Goal: Transaction & Acquisition: Book appointment/travel/reservation

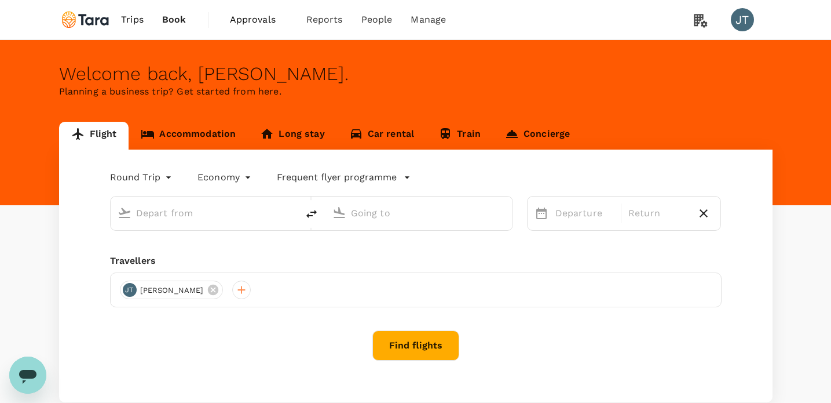
click at [190, 136] on link "Accommodation" at bounding box center [188, 136] width 119 height 28
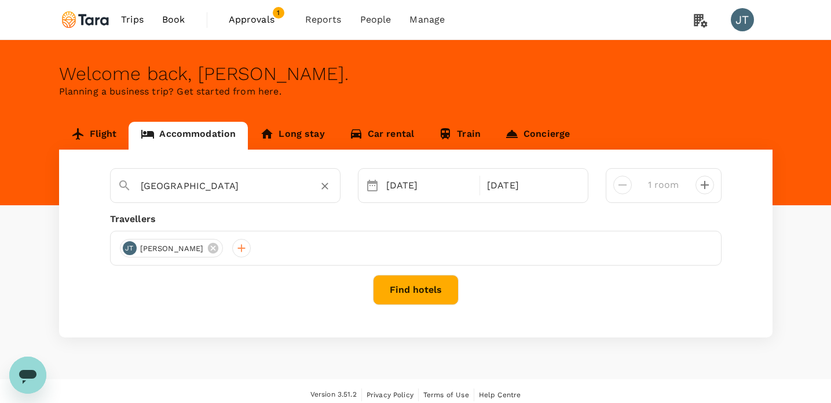
click at [232, 191] on input "Singapore" at bounding box center [221, 186] width 160 height 18
drag, startPoint x: 232, startPoint y: 191, endPoint x: 76, endPoint y: 174, distance: 156.6
click at [76, 174] on div "Singapore No options Please enter at least 4 characters 28 Aug 29 Aug 1 room Tr…" at bounding box center [416, 243] width 714 height 188
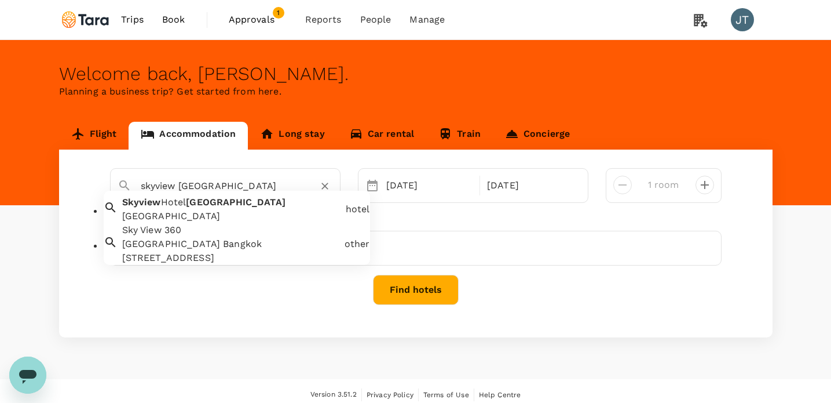
click at [163, 223] on div "[GEOGRAPHIC_DATA]" at bounding box center [231, 216] width 219 height 14
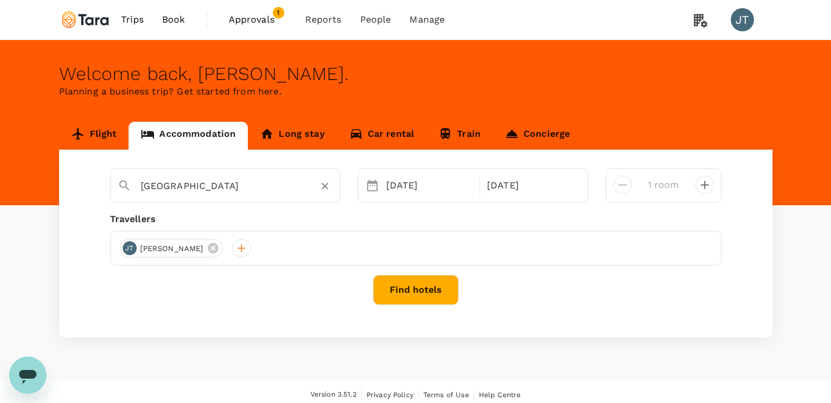
type input "[GEOGRAPHIC_DATA]"
click at [438, 185] on div "28 Aug" at bounding box center [430, 185] width 96 height 23
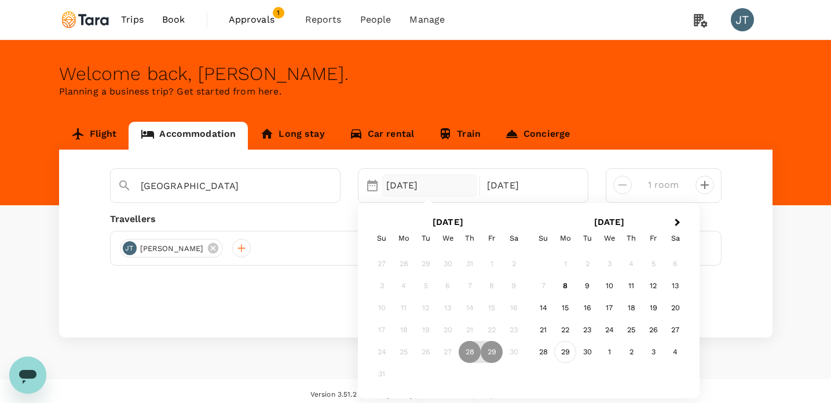
click at [570, 352] on div "29" at bounding box center [565, 352] width 22 height 22
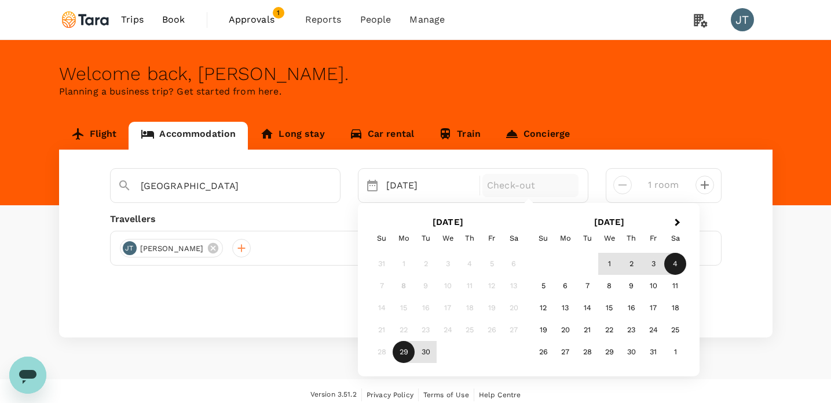
click at [668, 268] on div "4" at bounding box center [675, 264] width 22 height 22
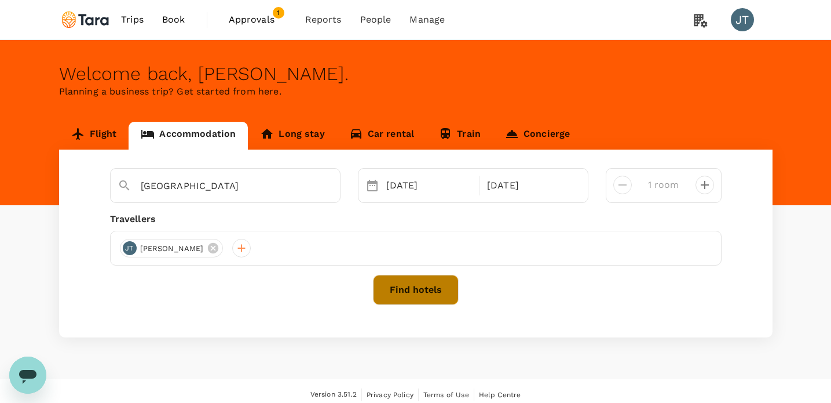
click at [422, 283] on button "Find hotels" at bounding box center [416, 290] width 86 height 30
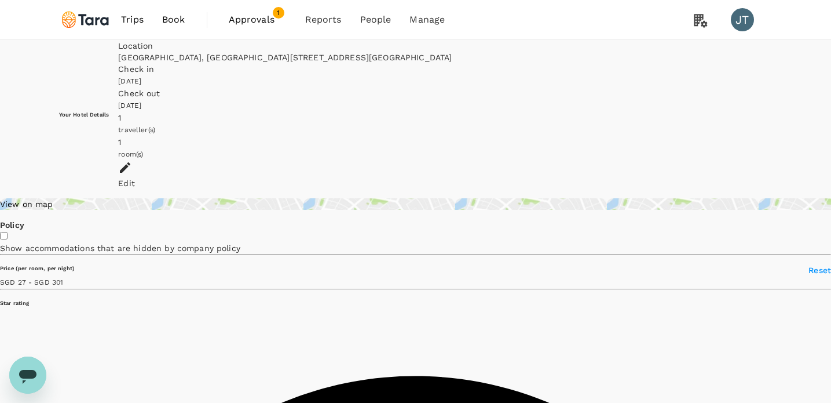
type input "499.97"
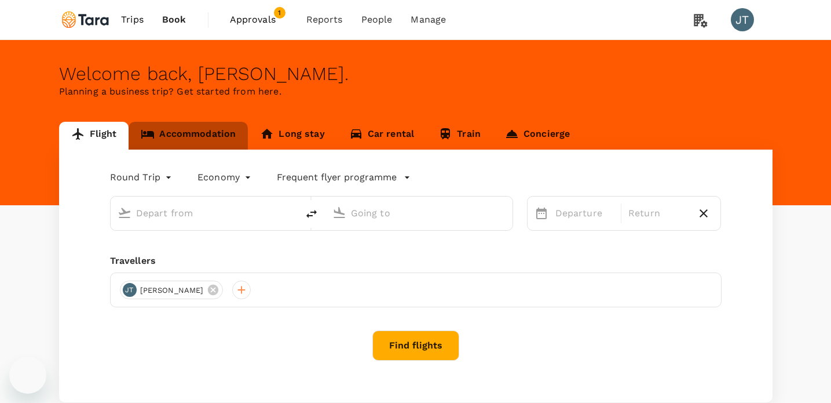
click at [199, 144] on link "Accommodation" at bounding box center [188, 136] width 119 height 28
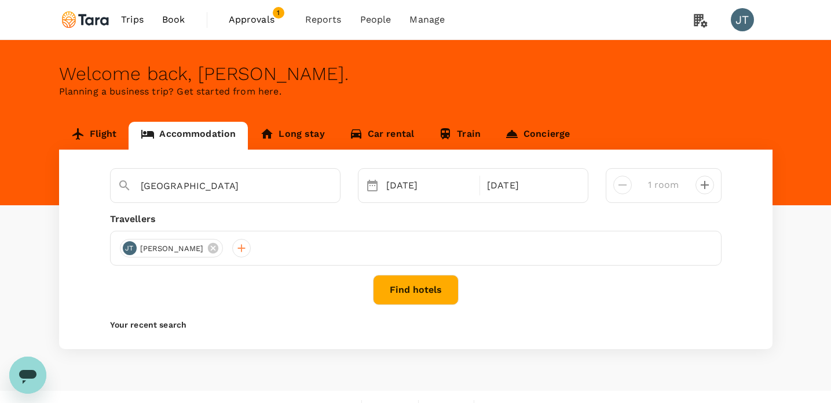
click at [207, 247] on icon at bounding box center [213, 248] width 13 height 13
click at [135, 246] on div at bounding box center [129, 248] width 19 height 19
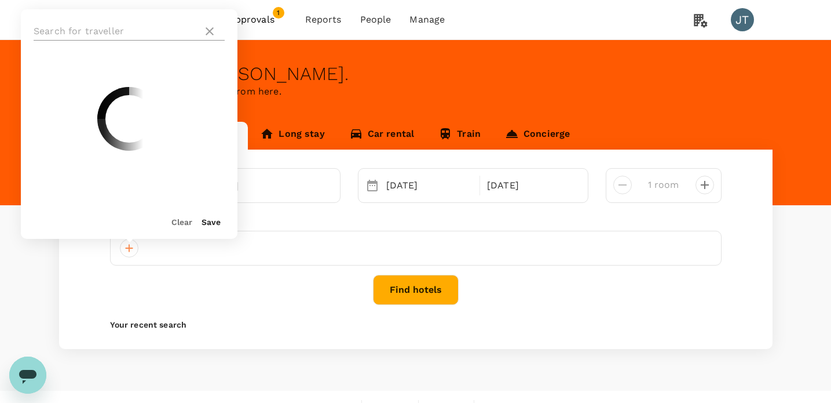
click at [120, 31] on input "text" at bounding box center [116, 31] width 164 height 19
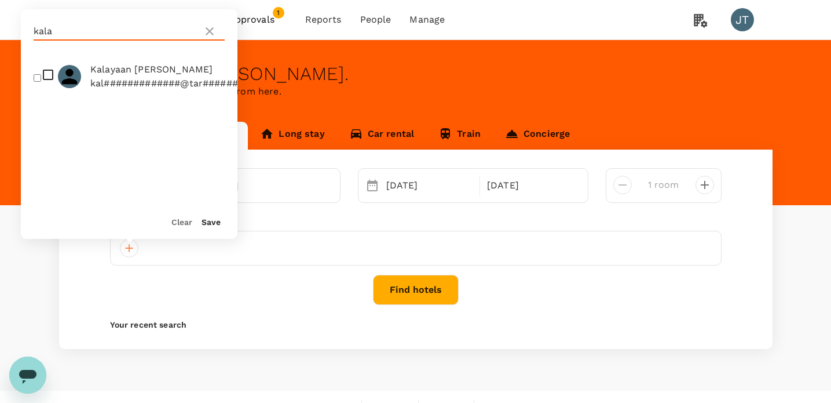
type input "kala"
click at [143, 70] on span "Kalayaan [PERSON_NAME]" at bounding box center [181, 70] width 183 height 14
checkbox input "true"
click at [207, 222] on button "Save" at bounding box center [211, 221] width 19 height 9
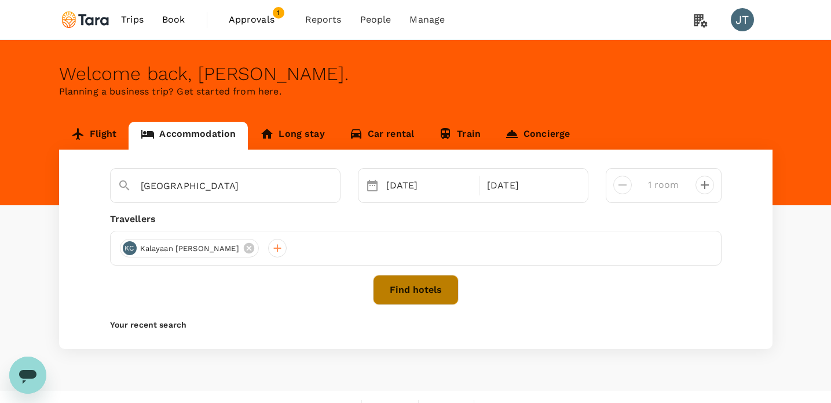
click at [416, 289] on button "Find hotels" at bounding box center [416, 290] width 86 height 30
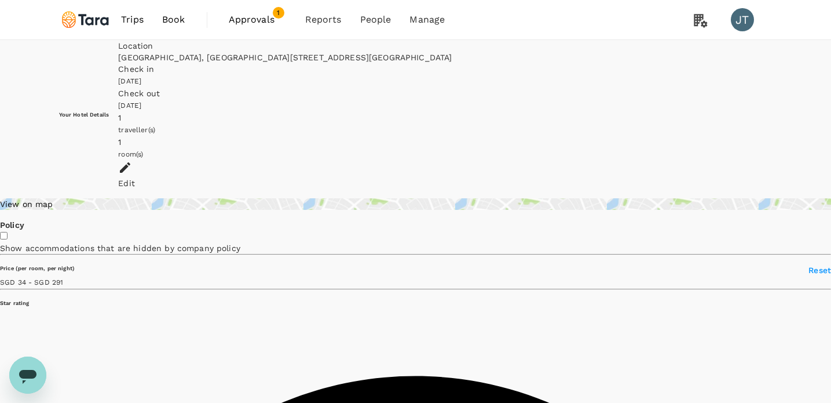
scroll to position [101, 0]
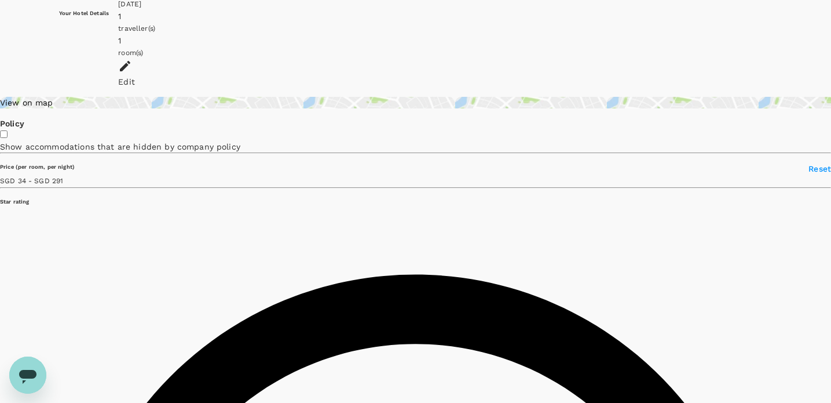
type input "291.2"
type input "33.97"
type input "290.97"
type input "26.97"
type input "499.97"
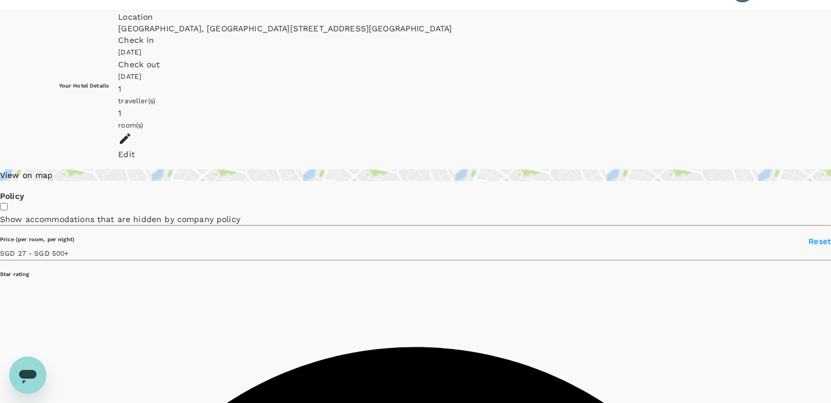
scroll to position [0, 0]
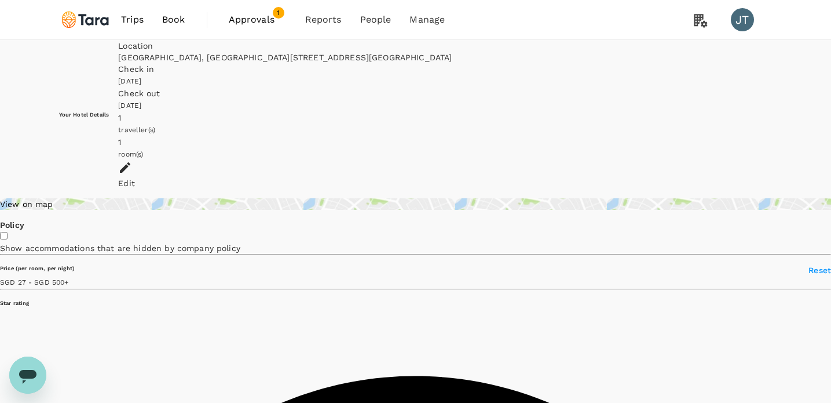
click at [132, 160] on icon at bounding box center [125, 167] width 14 height 14
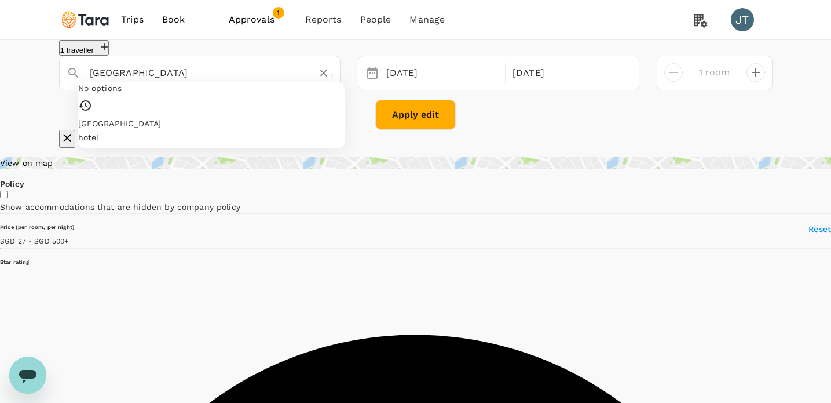
drag, startPoint x: 210, startPoint y: 90, endPoint x: -16, endPoint y: 72, distance: 227.2
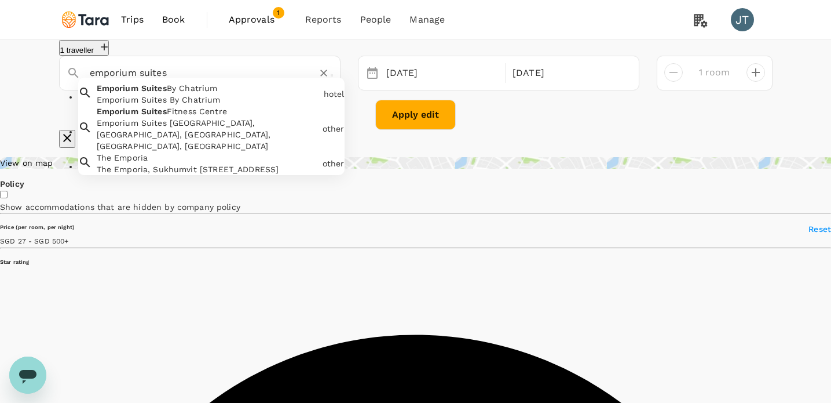
click at [115, 93] on span "Emporium" at bounding box center [118, 87] width 42 height 9
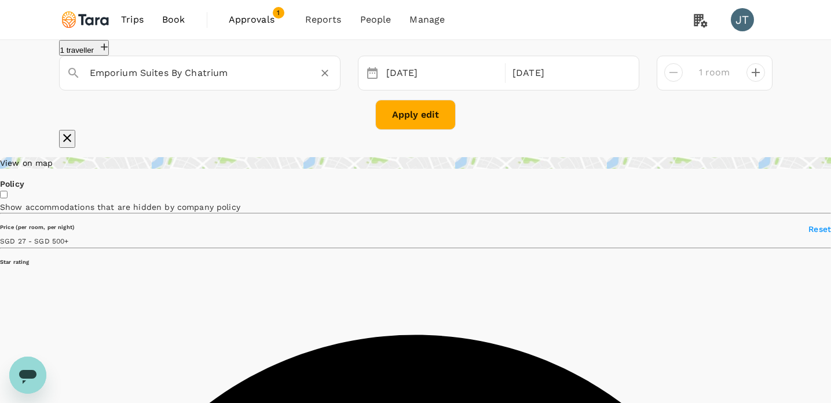
type input "Emporium Suites By Chatrium"
click at [410, 130] on button "Apply edit" at bounding box center [415, 115] width 81 height 30
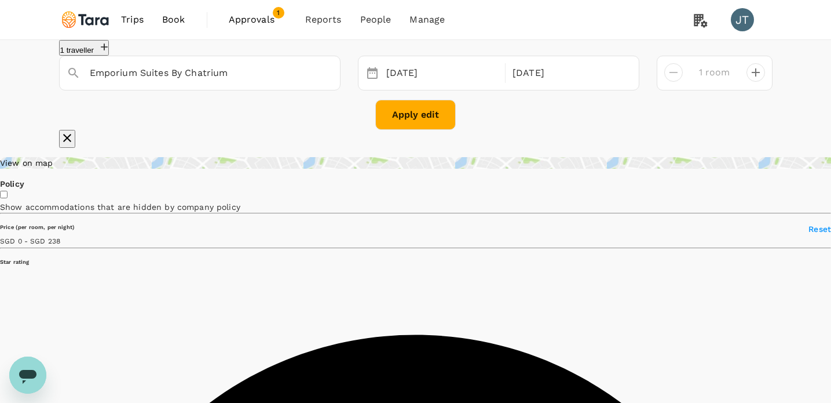
type input "238"
